Goal: Find contact information: Find contact information

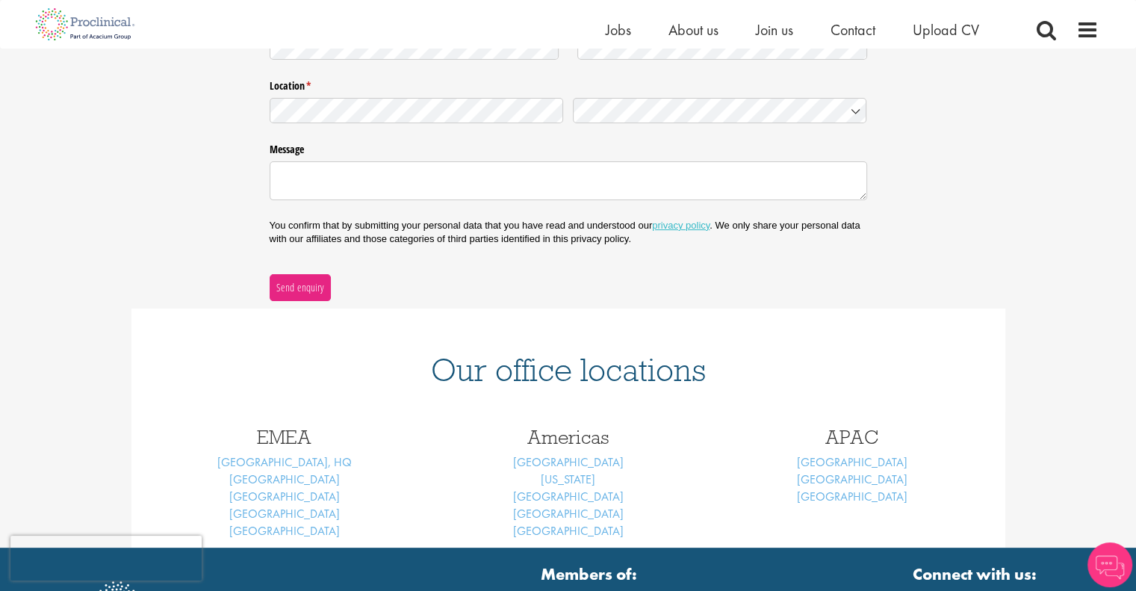
scroll to position [411, 0]
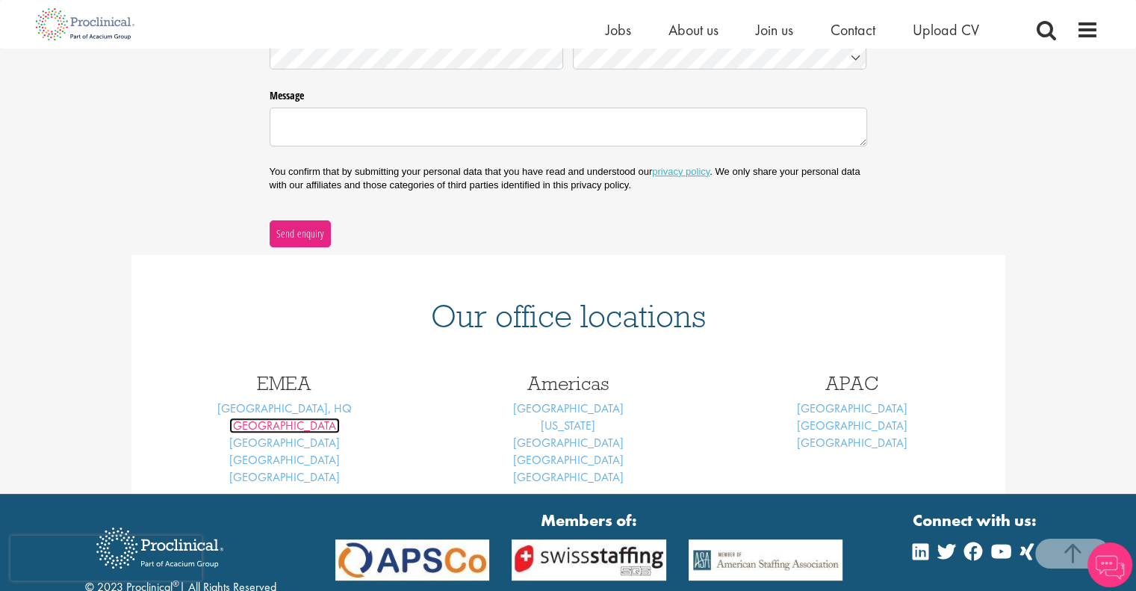
click at [275, 421] on link "[GEOGRAPHIC_DATA]" at bounding box center [284, 426] width 111 height 16
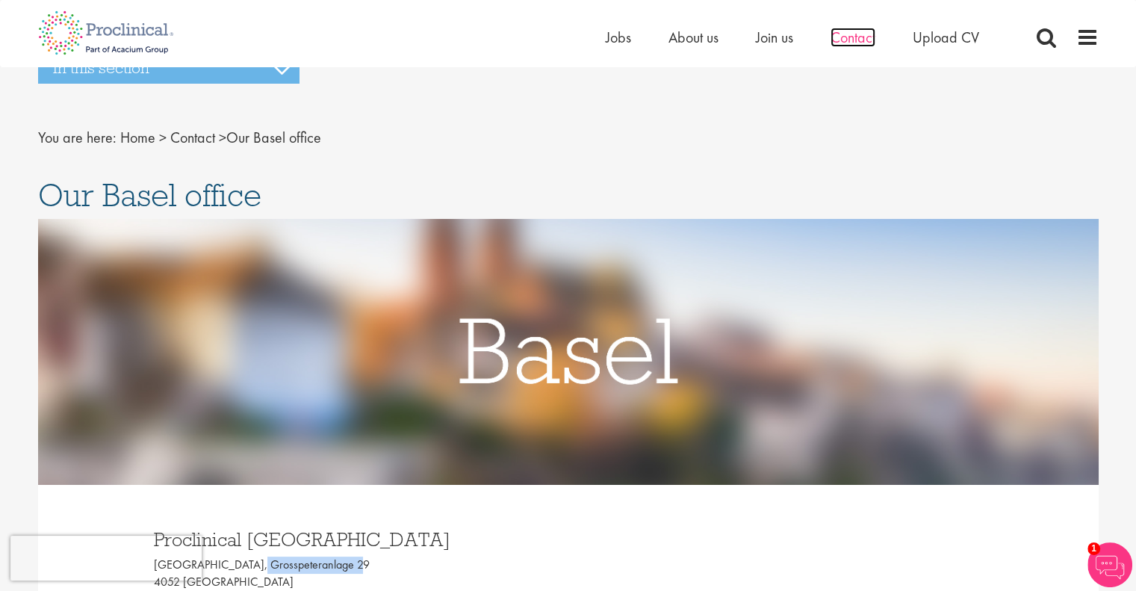
click at [868, 42] on span "Contact" at bounding box center [853, 37] width 45 height 19
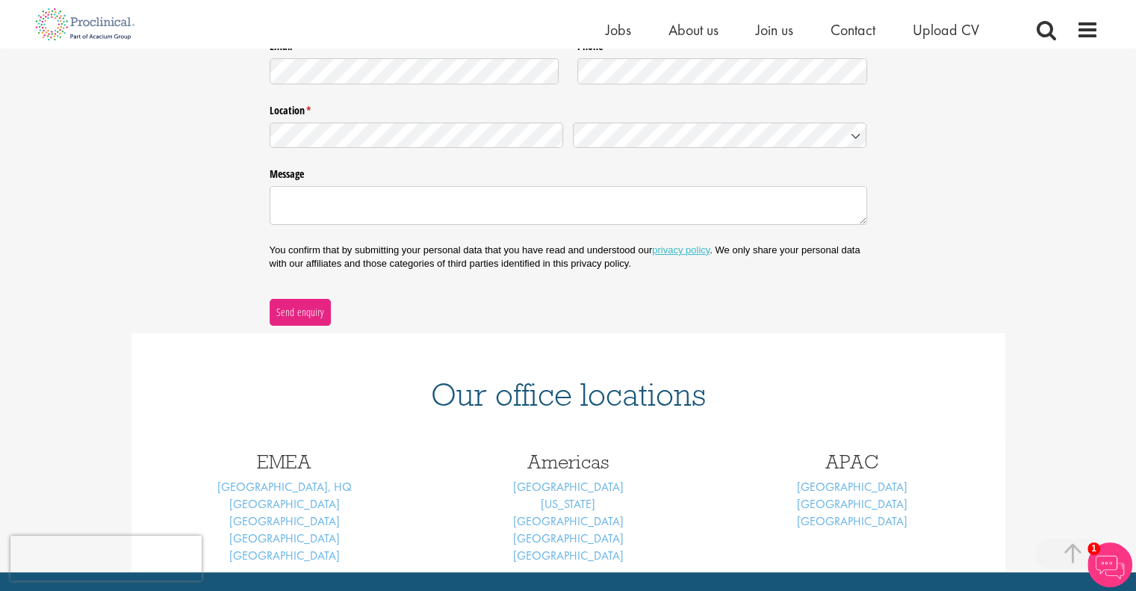
scroll to position [356, 0]
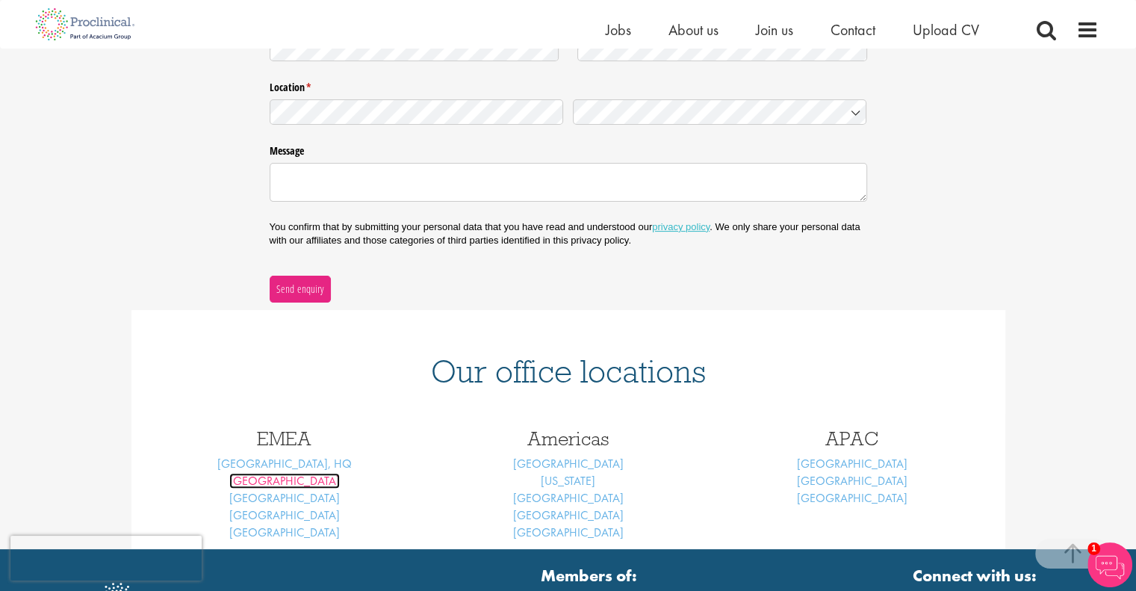
click at [288, 480] on link "[GEOGRAPHIC_DATA]" at bounding box center [284, 481] width 111 height 16
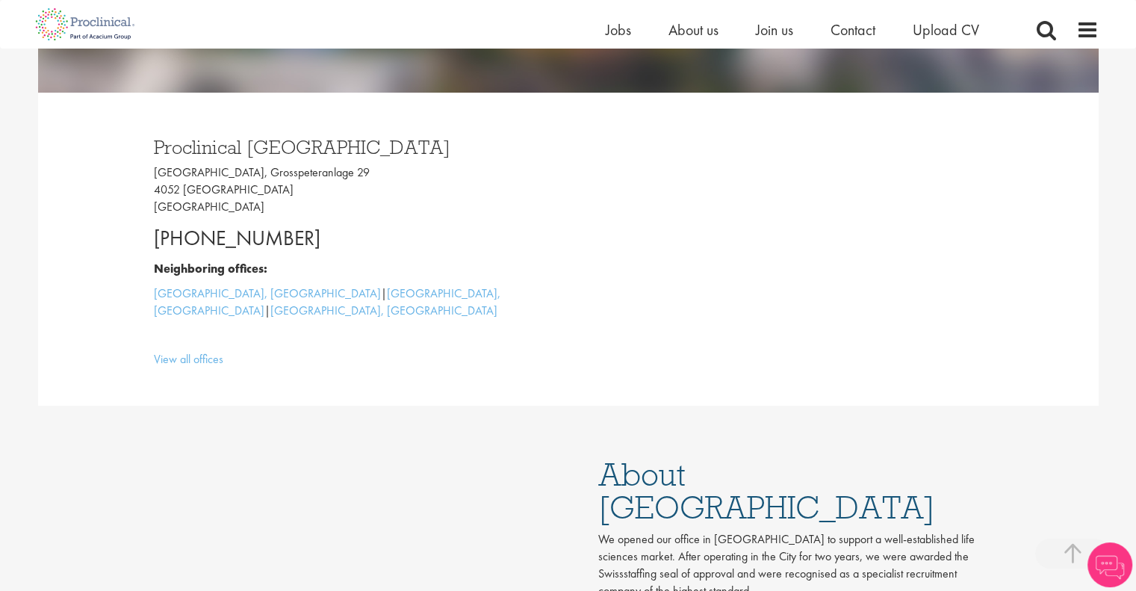
drag, startPoint x: 312, startPoint y: 241, endPoint x: 145, endPoint y: 237, distance: 167.4
click at [145, 237] on div "Proclinical Switzerland Grosspeter Tower, Grosspeteranlage 29 4052 Basel Switze…" at bounding box center [356, 249] width 426 height 253
copy p "+41 61 508 7070"
